Goal: Information Seeking & Learning: Learn about a topic

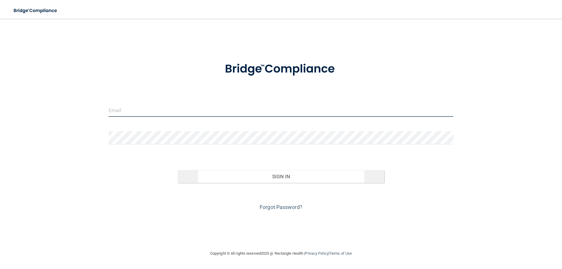
type input "[US_STATE][EMAIL_ADDRESS][DOMAIN_NAME]"
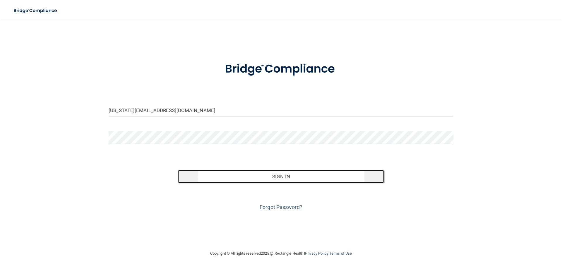
click at [266, 177] on button "Sign In" at bounding box center [281, 176] width 207 height 13
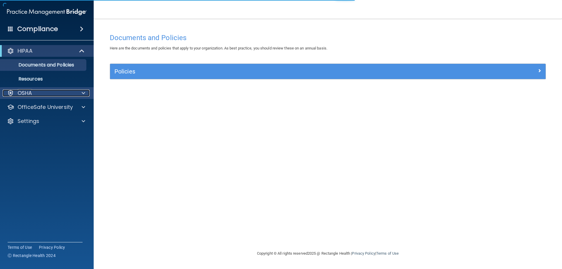
click at [54, 96] on div "OSHA" at bounding box center [39, 93] width 73 height 7
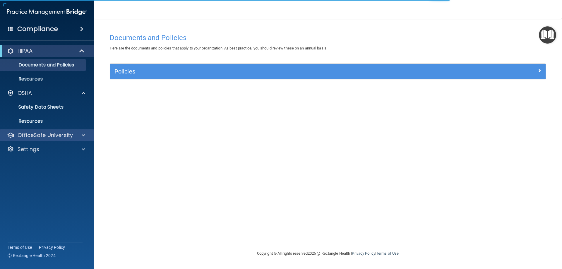
click at [52, 130] on div "OfficeSafe University" at bounding box center [47, 135] width 94 height 12
click at [53, 133] on p "OfficeSafe University" at bounding box center [45, 135] width 55 height 7
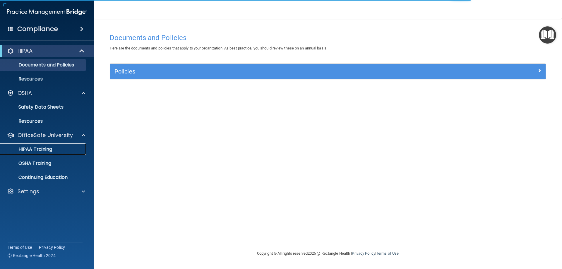
click at [48, 149] on p "HIPAA Training" at bounding box center [28, 149] width 48 height 6
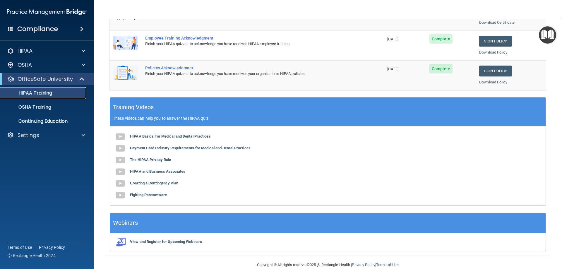
scroll to position [172, 0]
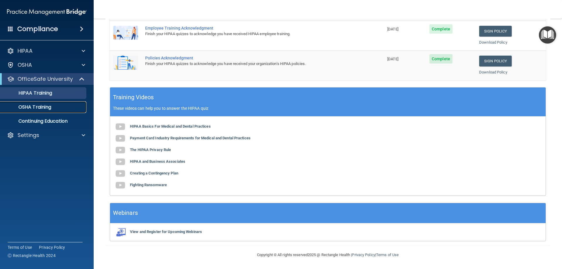
click at [30, 105] on p "OSHA Training" at bounding box center [27, 107] width 47 height 6
